Goal: Task Accomplishment & Management: Manage account settings

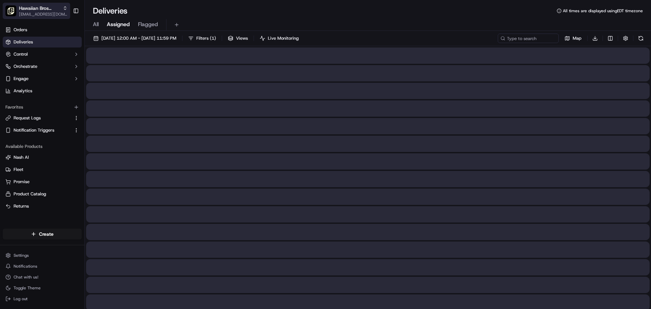
click at [36, 9] on span "Hawaiian Bros (Hixson_TN)" at bounding box center [39, 8] width 41 height 7
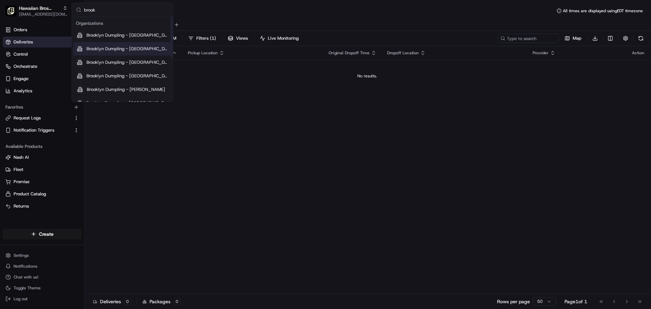
type input "brook"
click at [140, 47] on span "Brooklyn Dumpling - [GEOGRAPHIC_DATA]" at bounding box center [127, 49] width 82 height 6
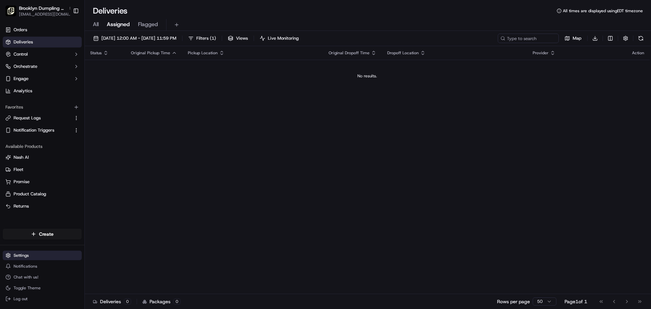
click at [37, 253] on html "Brooklyn Dumpling - [GEOGRAPHIC_DATA] [EMAIL_ADDRESS][DOMAIN_NAME] Toggle Sideb…" at bounding box center [325, 154] width 651 height 309
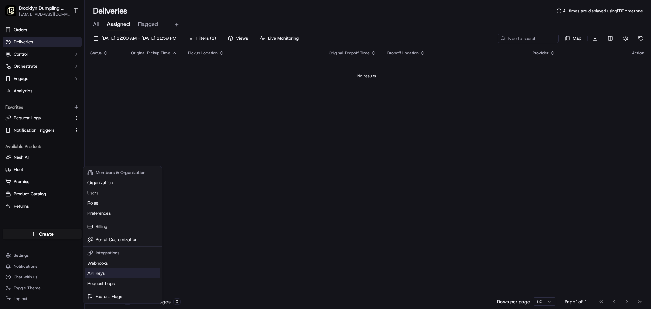
click at [102, 274] on link "API Keys" at bounding box center [123, 273] width 76 height 10
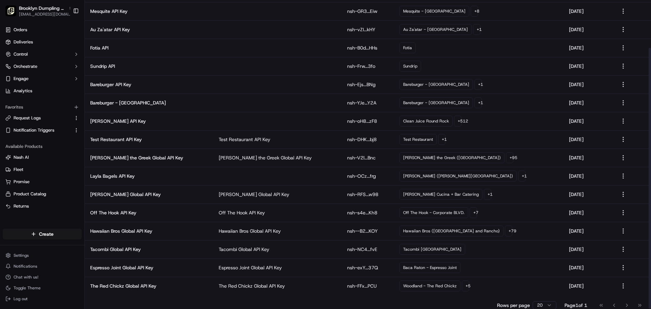
scroll to position [57, 0]
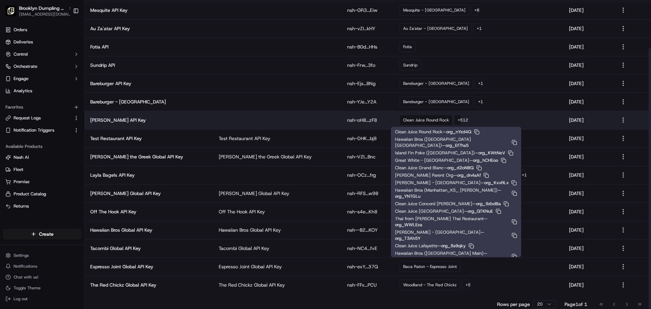
click at [399, 119] on div "Clean Juice Round Rock" at bounding box center [425, 120] width 53 height 11
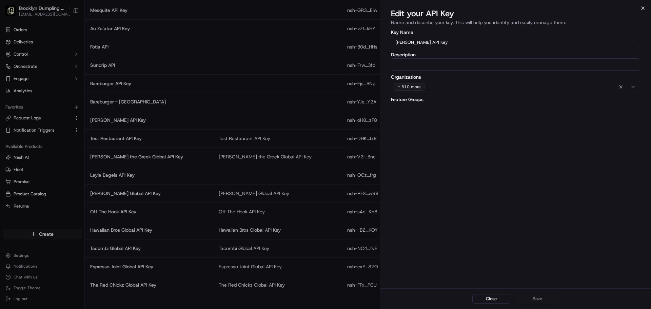
click at [640, 9] on icon "button" at bounding box center [642, 7] width 5 height 5
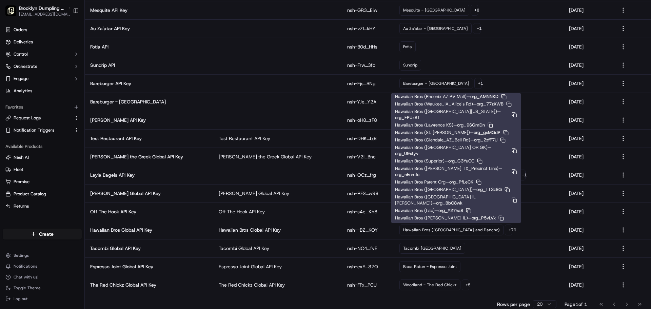
scroll to position [683, 0]
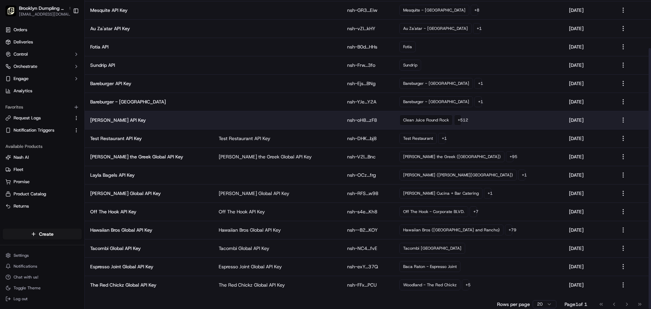
click at [309, 123] on td at bounding box center [277, 120] width 129 height 18
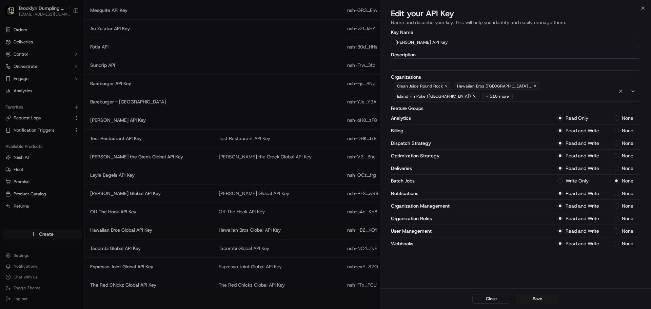
click at [461, 95] on div "Clean Juice Round Rock Hawaiian Bros ([GEOGRAPHIC_DATA] [GEOGRAPHIC_DATA]) Isla…" at bounding box center [505, 91] width 224 height 20
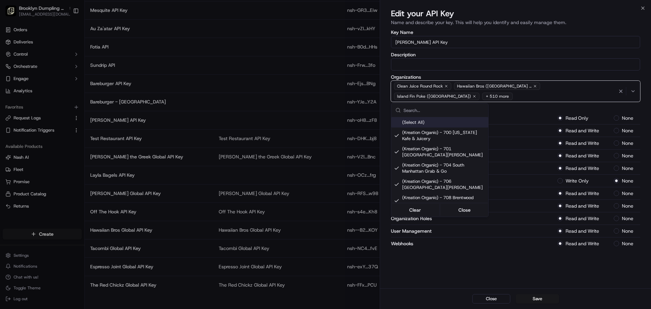
type input "b"
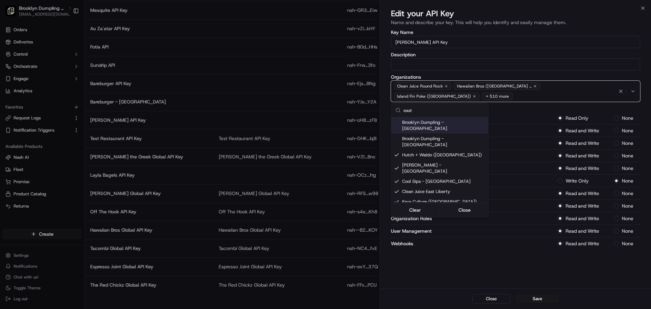
type input "east"
click at [640, 8] on div at bounding box center [325, 154] width 651 height 309
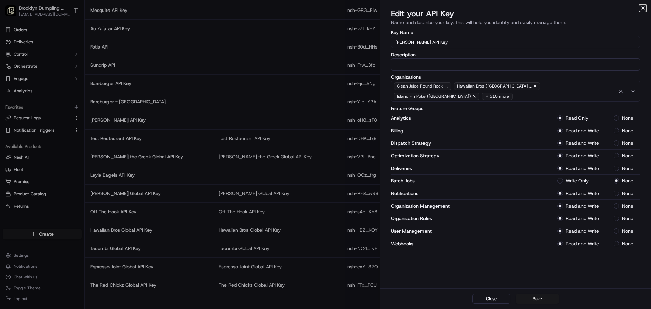
click at [644, 6] on icon "button" at bounding box center [642, 7] width 5 height 5
